Goal: Information Seeking & Learning: Learn about a topic

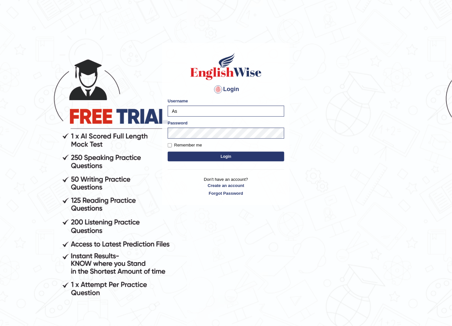
type input "A"
type input "Ko1englishwise"
click at [222, 158] on button "Login" at bounding box center [226, 157] width 117 height 10
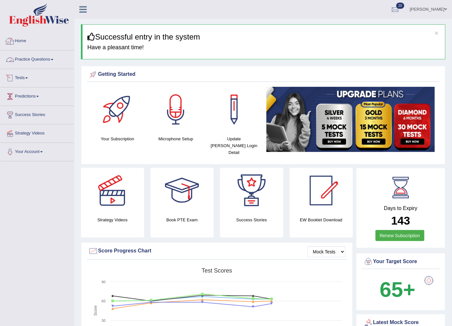
click at [20, 41] on link "Home" at bounding box center [37, 40] width 74 height 16
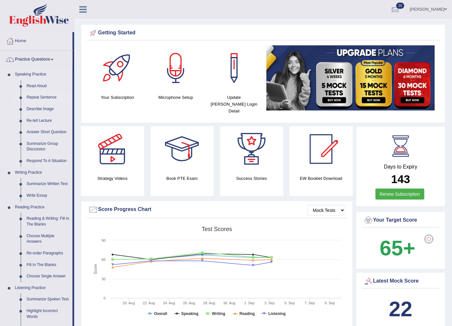
click at [36, 98] on link "Repeat Sentence" at bounding box center [48, 98] width 49 height 12
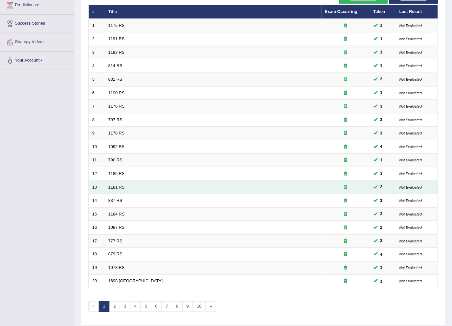
scroll to position [104, 0]
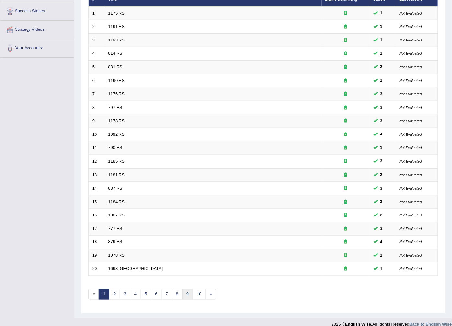
click at [188, 289] on link "9" at bounding box center [187, 294] width 11 height 11
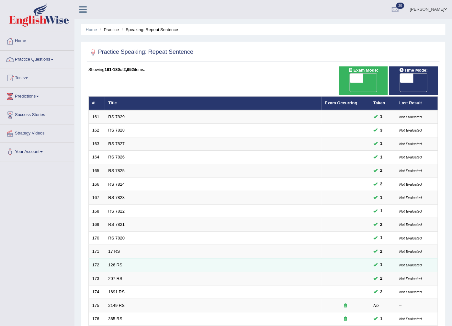
scroll to position [104, 0]
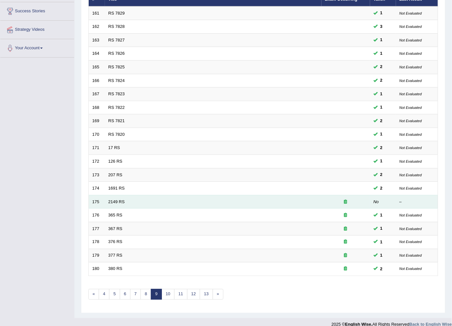
click at [313, 195] on td "2149 RS" at bounding box center [213, 202] width 217 height 14
click at [119, 199] on link "2149 RS" at bounding box center [117, 201] width 17 height 5
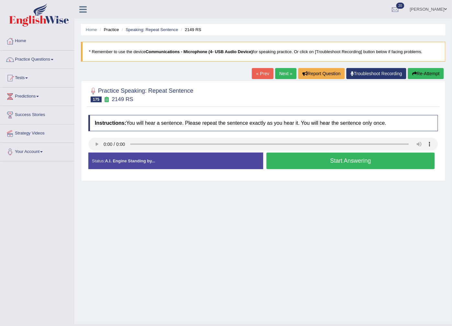
click at [378, 75] on link "Troubleshoot Recording" at bounding box center [377, 73] width 60 height 11
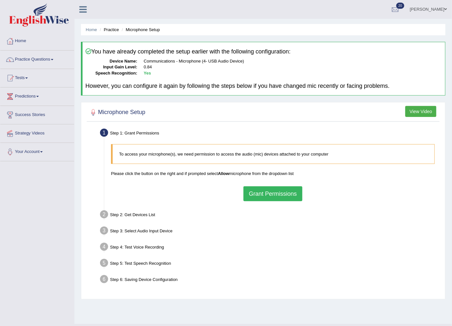
click at [255, 196] on button "Grant Permissions" at bounding box center [273, 193] width 59 height 15
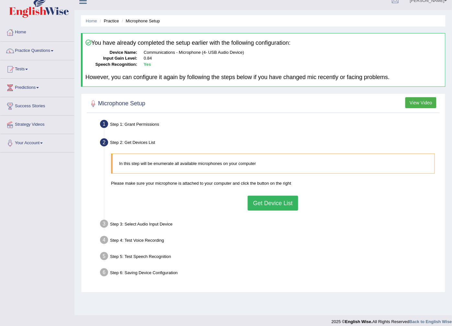
scroll to position [14, 0]
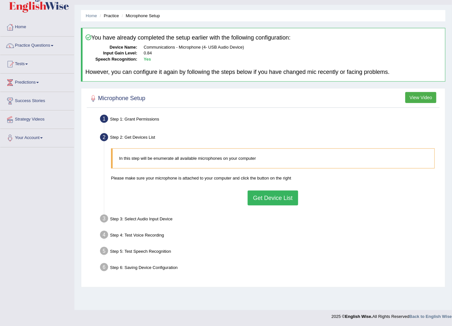
click at [273, 200] on button "Get Device List" at bounding box center [273, 198] width 51 height 15
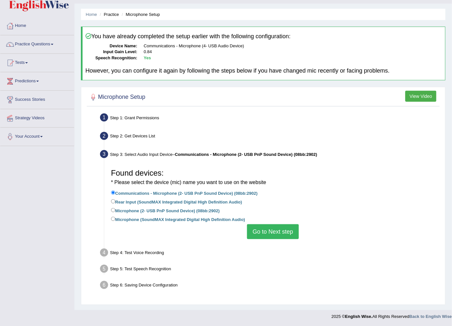
scroll to position [16, 0]
click at [287, 229] on button "Go to Next step" at bounding box center [273, 231] width 52 height 15
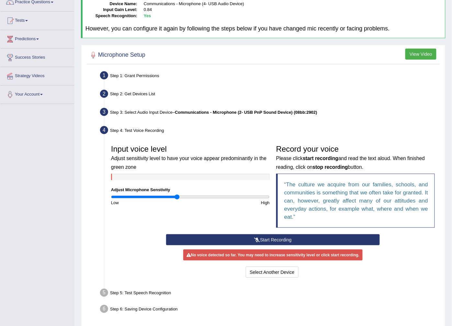
scroll to position [81, 0]
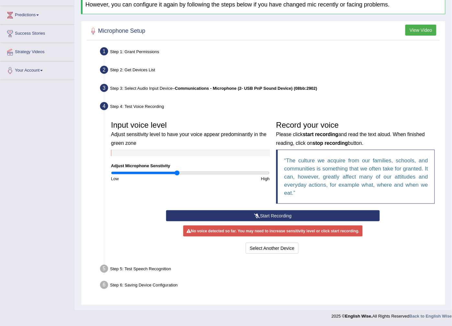
click at [220, 211] on button "Start Recording" at bounding box center [273, 215] width 214 height 11
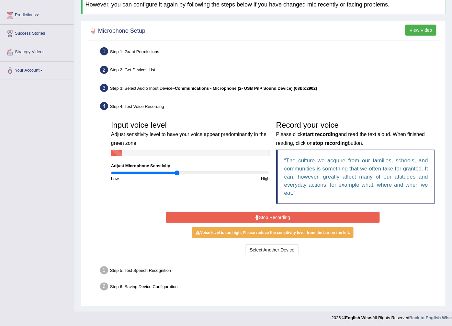
click at [177, 173] on input "range" at bounding box center [190, 172] width 159 height 5
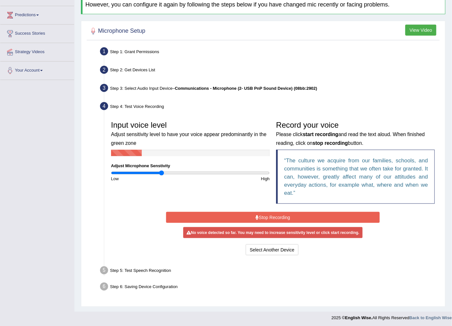
drag, startPoint x: 177, startPoint y: 173, endPoint x: 161, endPoint y: 173, distance: 15.2
click at [161, 173] on input "range" at bounding box center [190, 172] width 159 height 5
drag, startPoint x: 162, startPoint y: 173, endPoint x: 185, endPoint y: 176, distance: 23.2
click at [185, 176] on input "range" at bounding box center [190, 172] width 159 height 5
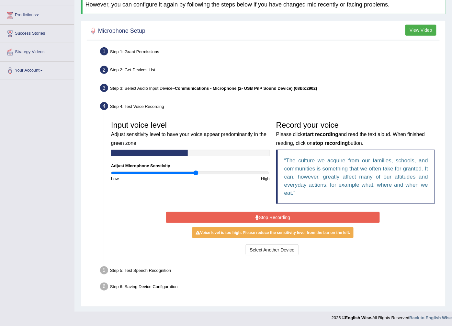
drag, startPoint x: 185, startPoint y: 171, endPoint x: 196, endPoint y: 171, distance: 11.3
click at [196, 171] on input "range" at bounding box center [190, 172] width 159 height 5
click at [196, 172] on input "range" at bounding box center [190, 172] width 159 height 5
click at [192, 172] on input "range" at bounding box center [190, 172] width 159 height 5
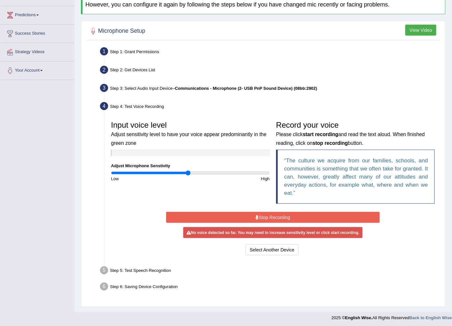
drag, startPoint x: 192, startPoint y: 172, endPoint x: 189, endPoint y: 173, distance: 3.6
click at [189, 173] on input "range" at bounding box center [190, 172] width 159 height 5
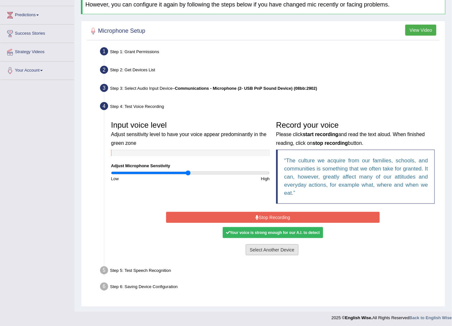
click at [274, 251] on button "Select Another Device" at bounding box center [272, 249] width 53 height 11
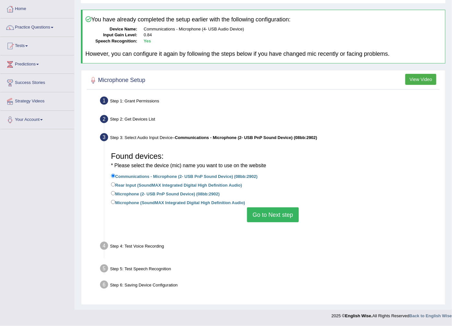
scroll to position [16, 0]
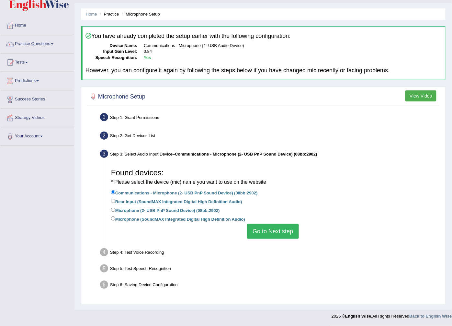
click at [252, 235] on button "Go to Next step" at bounding box center [273, 231] width 52 height 15
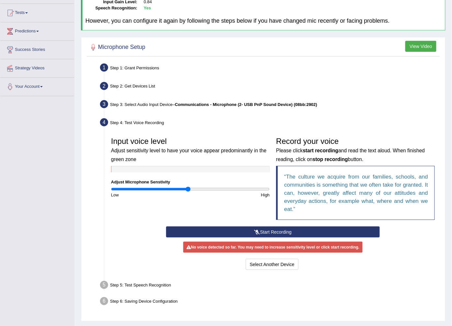
scroll to position [81, 0]
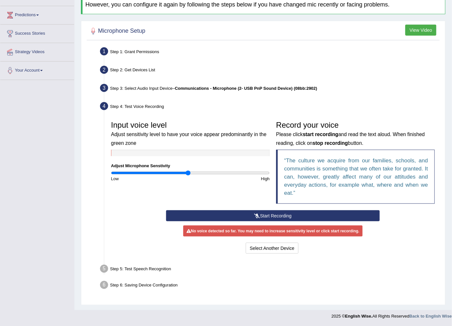
click at [249, 215] on button "Start Recording" at bounding box center [273, 215] width 214 height 11
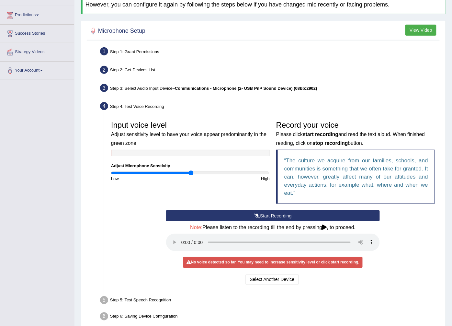
click at [191, 173] on input "range" at bounding box center [190, 172] width 159 height 5
click at [199, 172] on input "range" at bounding box center [190, 172] width 159 height 5
click at [232, 171] on input "range" at bounding box center [190, 172] width 159 height 5
click at [259, 172] on input "range" at bounding box center [190, 172] width 159 height 5
click at [255, 284] on button "Select Another Device" at bounding box center [272, 279] width 53 height 11
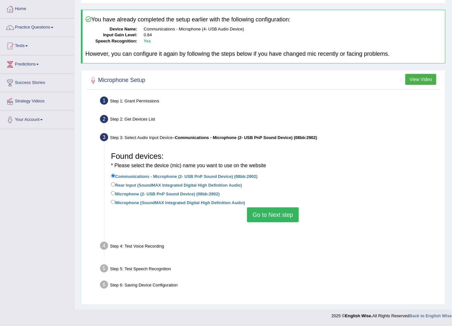
scroll to position [16, 0]
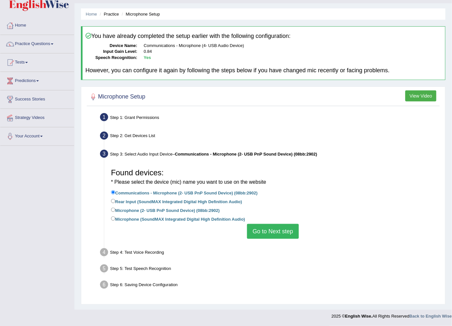
click at [276, 232] on button "Go to Next step" at bounding box center [273, 231] width 52 height 15
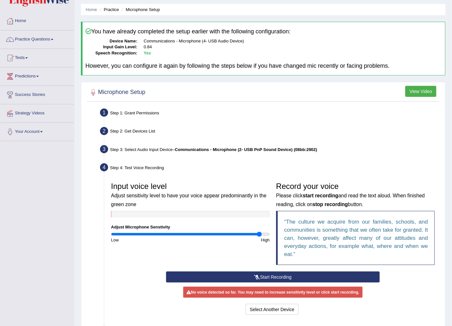
scroll to position [81, 0]
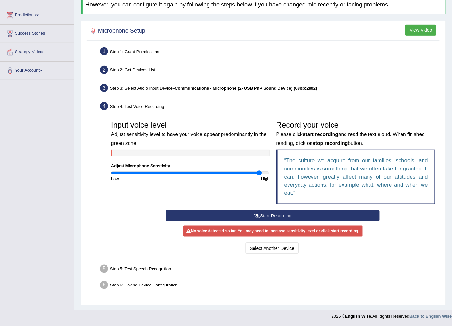
click at [232, 217] on button "Start Recording" at bounding box center [273, 215] width 214 height 11
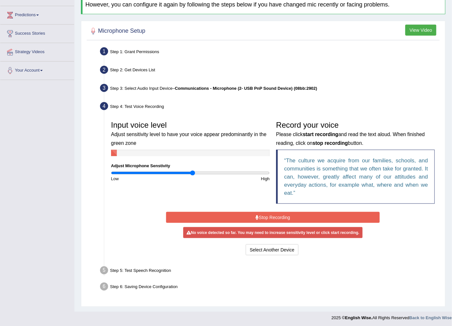
type input "1.04"
click at [193, 172] on input "range" at bounding box center [190, 172] width 159 height 5
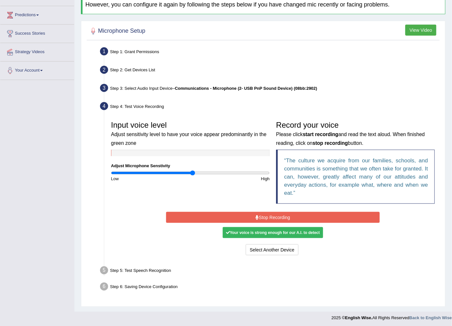
click at [254, 217] on button "Stop Recording" at bounding box center [273, 217] width 214 height 11
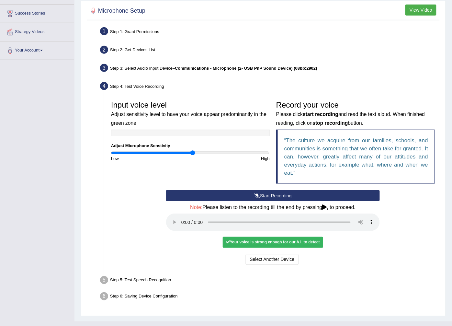
scroll to position [112, 0]
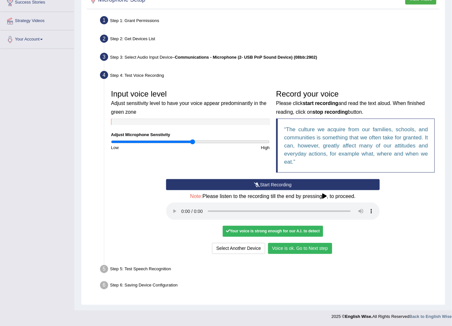
click at [280, 248] on button "Voice is ok. Go to Next step" at bounding box center [300, 248] width 64 height 11
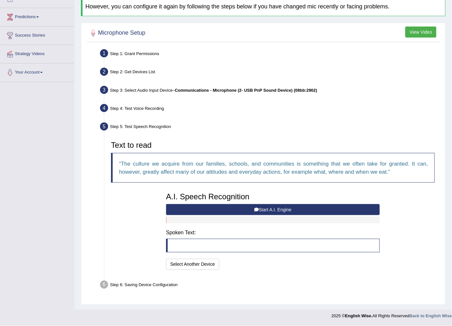
scroll to position [79, 0]
click at [202, 207] on button "Start A.I. Engine" at bounding box center [273, 209] width 214 height 11
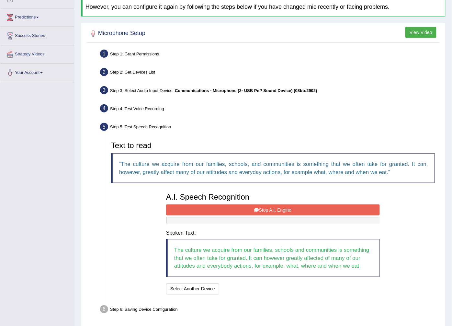
click at [295, 208] on button "Stop A.I. Engine" at bounding box center [273, 209] width 214 height 11
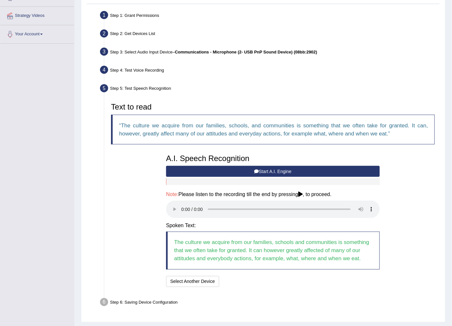
scroll to position [135, 0]
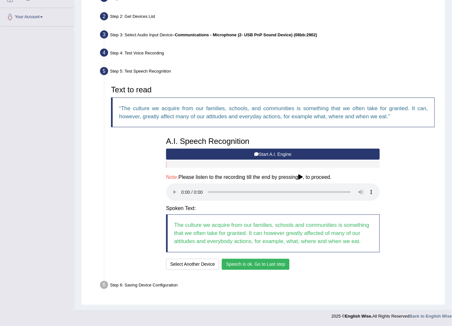
click at [281, 265] on button "Speech is ok. Go to Last step" at bounding box center [256, 264] width 68 height 11
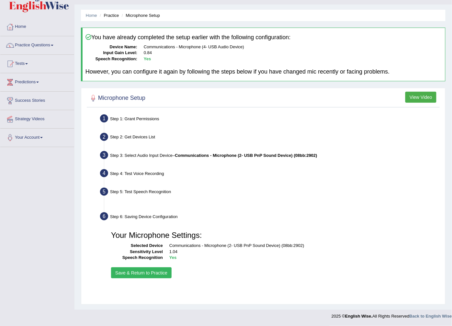
scroll to position [14, 0]
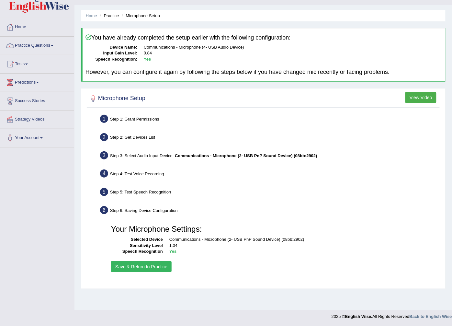
click at [163, 266] on button "Save & Return to Practice" at bounding box center [141, 266] width 61 height 11
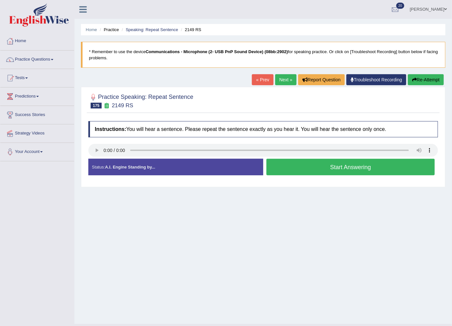
click at [286, 81] on link "Next »" at bounding box center [285, 79] width 21 height 11
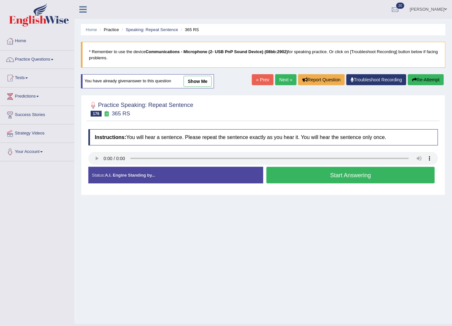
click at [313, 173] on button "Start Answering" at bounding box center [351, 175] width 169 height 17
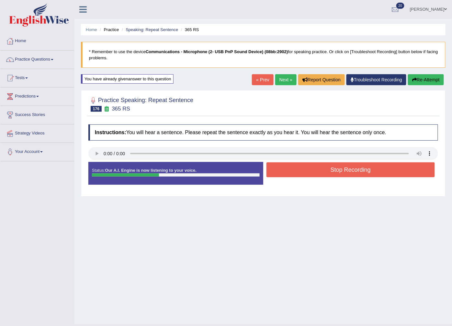
click at [303, 168] on button "Stop Recording" at bounding box center [351, 169] width 169 height 15
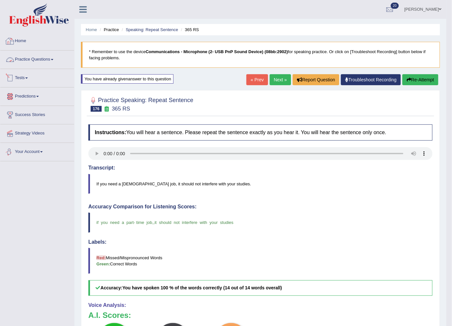
click at [13, 42] on div at bounding box center [10, 41] width 10 height 10
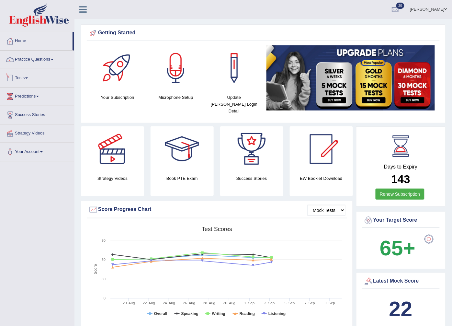
click at [19, 73] on link "Tests" at bounding box center [37, 77] width 74 height 16
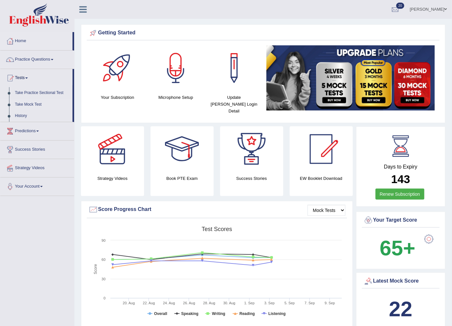
click at [28, 101] on link "Take Mock Test" at bounding box center [42, 105] width 61 height 12
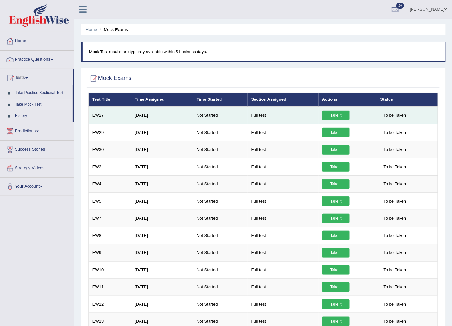
click at [331, 112] on link "Take it" at bounding box center [336, 115] width 28 height 10
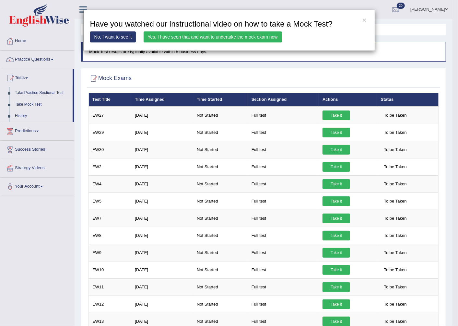
click at [231, 39] on link "Yes, I have seen that and want to undertake the mock exam now" at bounding box center [213, 36] width 138 height 11
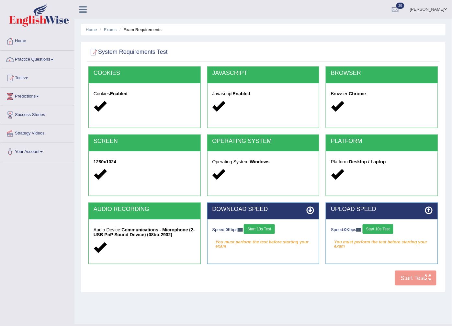
click at [263, 225] on button "Start 10s Test" at bounding box center [259, 229] width 31 height 10
click at [381, 227] on button "Start 10s Test" at bounding box center [378, 229] width 31 height 10
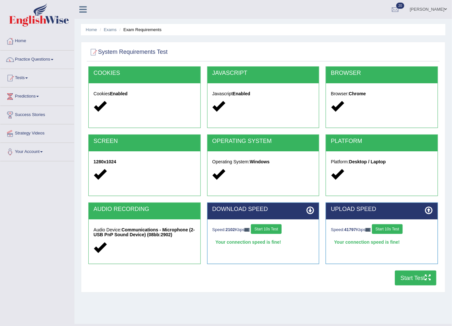
click at [406, 276] on button "Start Test" at bounding box center [415, 278] width 41 height 15
